Goal: Ask a question

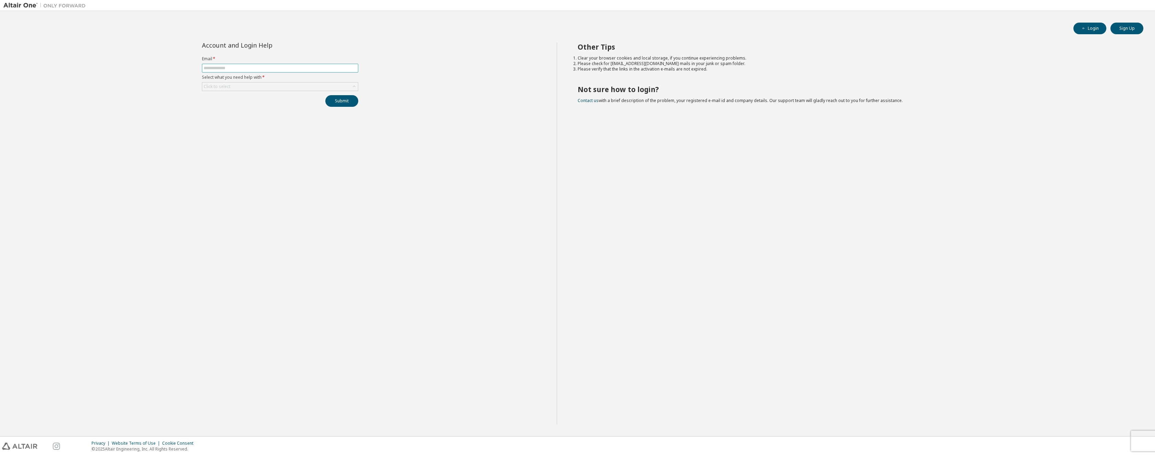
click at [320, 69] on input "text" at bounding box center [280, 67] width 153 height 5
type input "**********"
click at [301, 87] on div "Click to select" at bounding box center [280, 87] width 156 height 8
click at [243, 105] on li "I forgot my password" at bounding box center [280, 105] width 154 height 9
click at [342, 100] on button "Submit" at bounding box center [341, 101] width 33 height 12
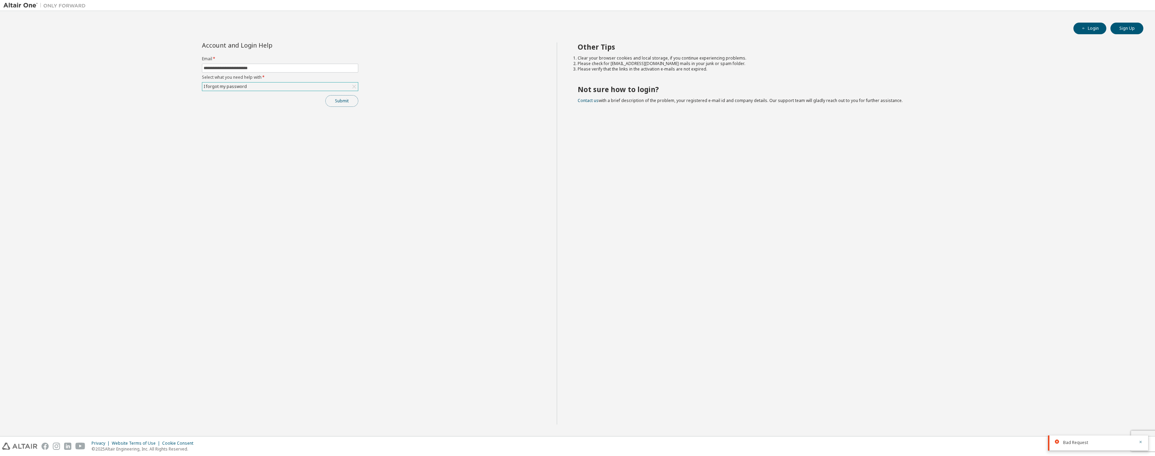
click at [342, 100] on button "Submit" at bounding box center [341, 101] width 33 height 12
click at [237, 86] on div "I forgot my password" at bounding box center [225, 87] width 45 height 8
click at [249, 114] on li "I did not receive activation mail" at bounding box center [280, 114] width 154 height 9
click at [349, 103] on button "Submit" at bounding box center [341, 101] width 33 height 12
click at [1141, 402] on icon "button" at bounding box center [1140, 401] width 2 height 2
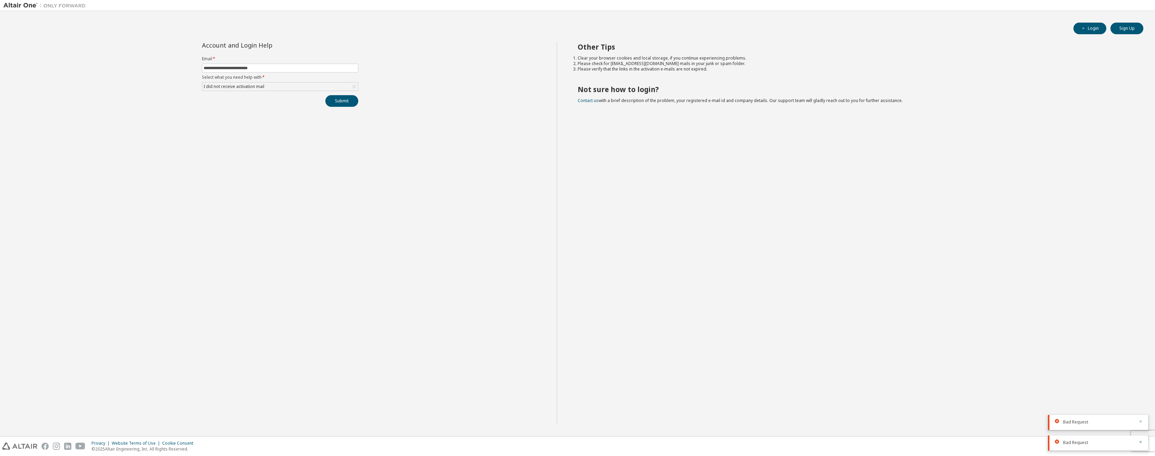
click at [1140, 421] on icon "button" at bounding box center [1140, 422] width 4 height 4
click at [1139, 443] on icon "button" at bounding box center [1140, 442] width 4 height 4
